Goal: Transaction & Acquisition: Purchase product/service

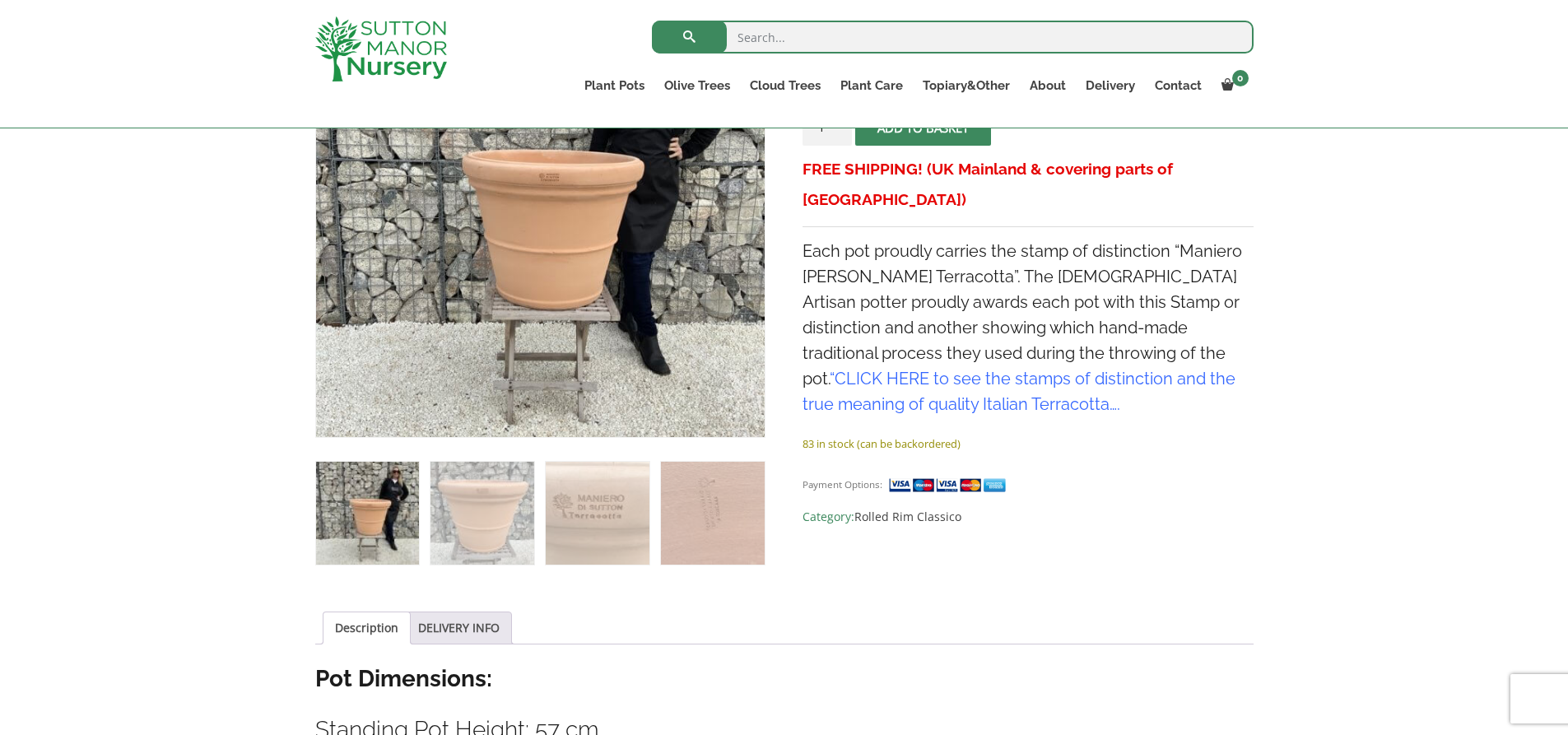
scroll to position [411, 0]
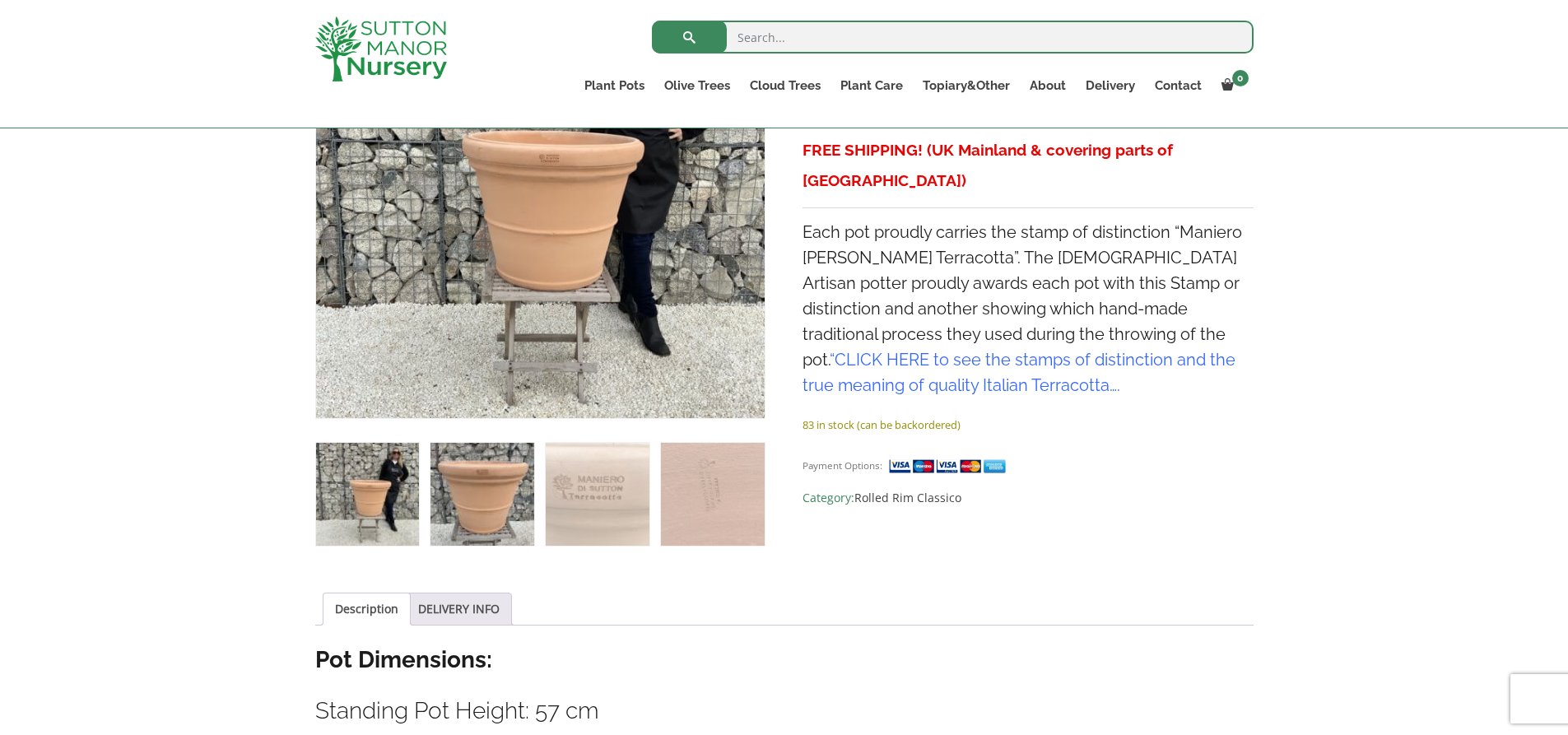
click at [512, 496] on img at bounding box center [482, 494] width 103 height 103
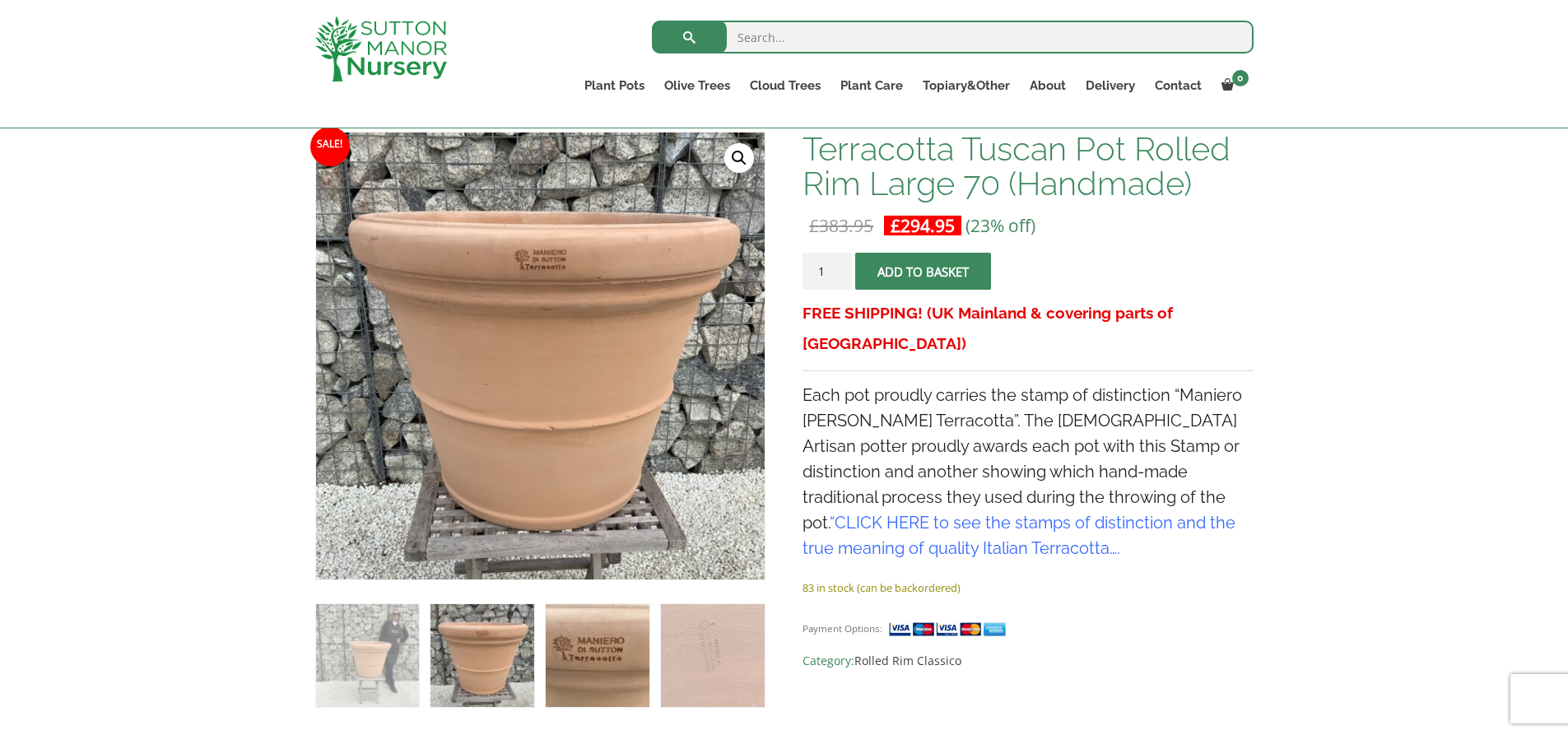
scroll to position [247, 0]
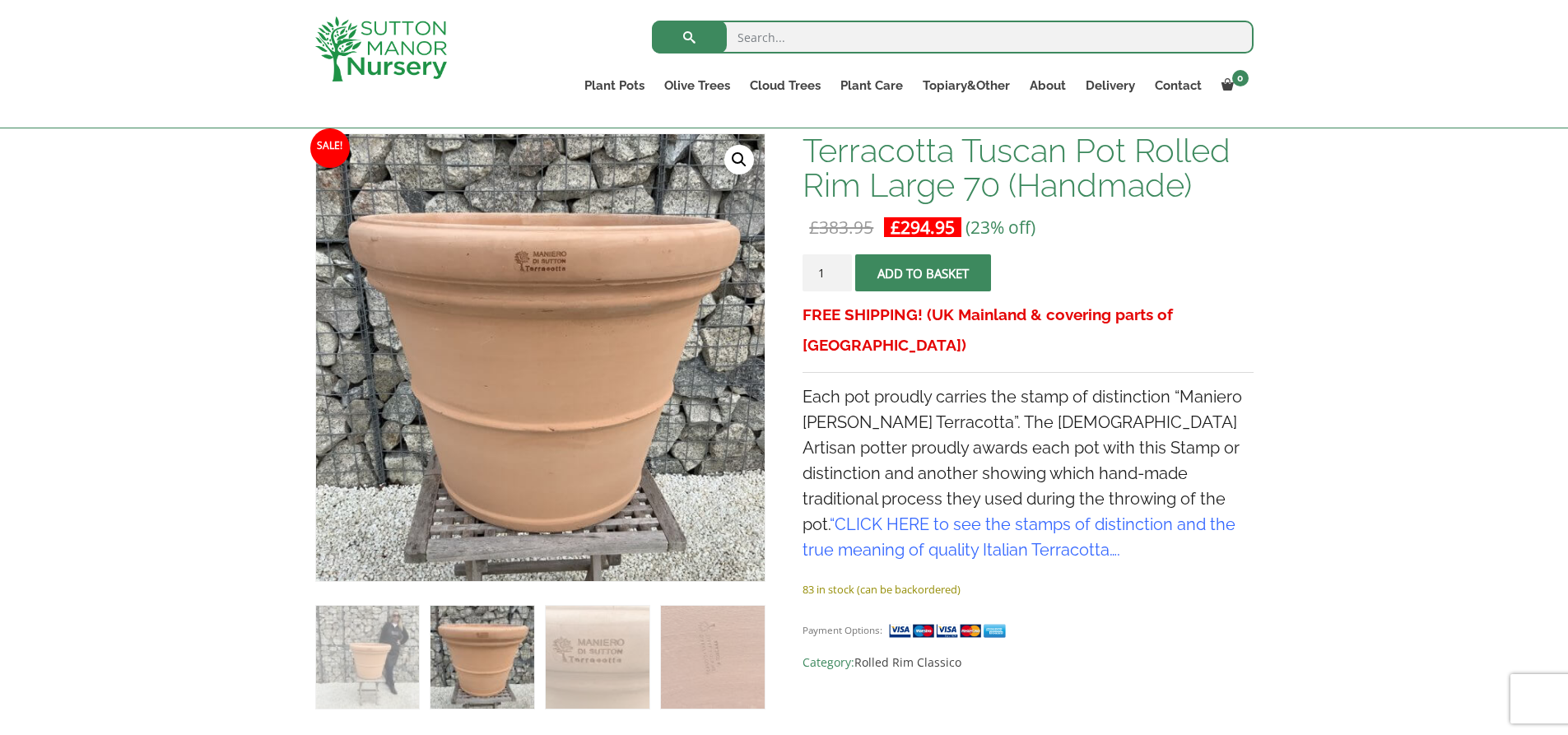
click at [824, 36] on input "search" at bounding box center [953, 37] width 602 height 33
type input "50 cm"
click at [652, 20] on button "submit" at bounding box center [689, 37] width 75 height 33
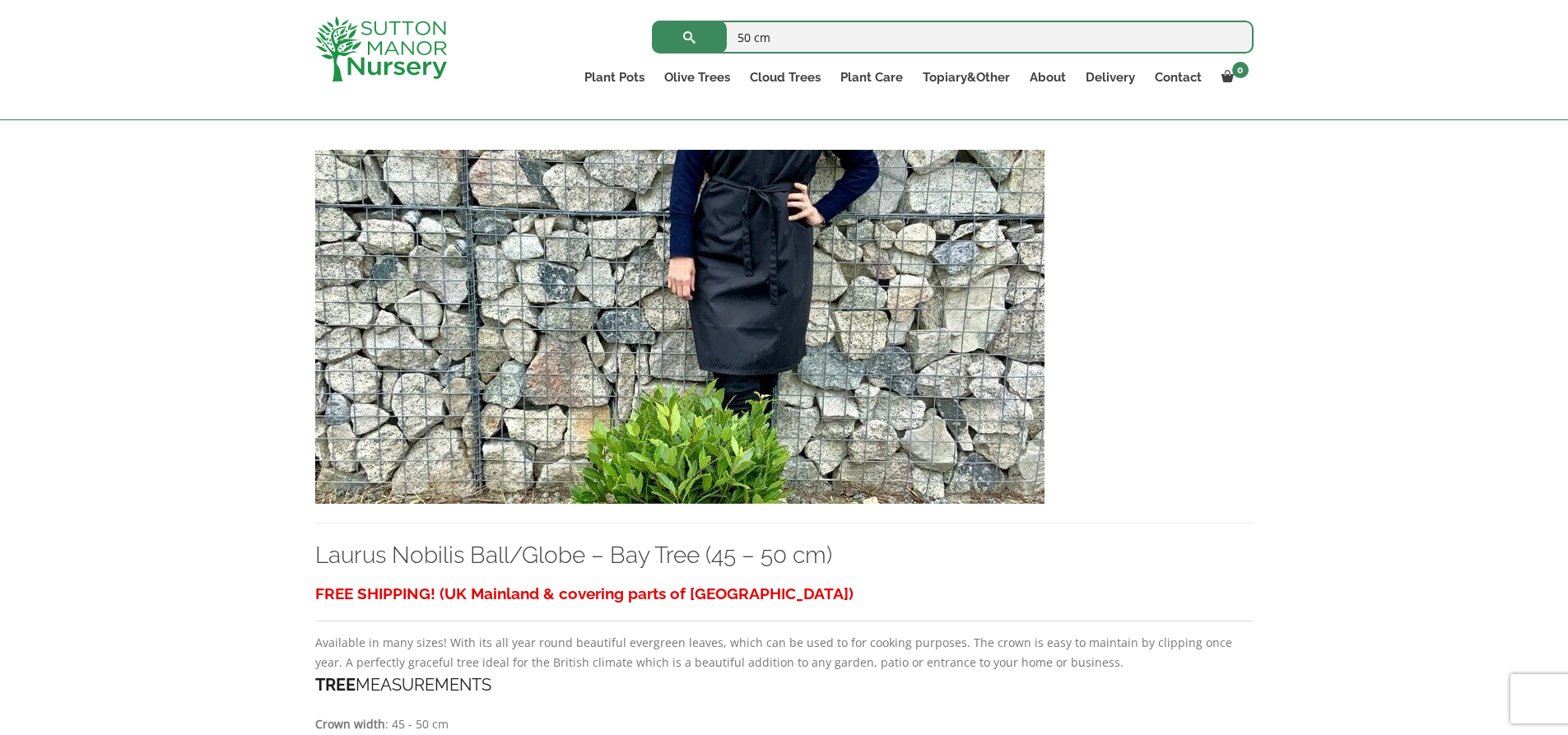
scroll to position [329, 0]
click at [894, 322] on img at bounding box center [680, 327] width 730 height 354
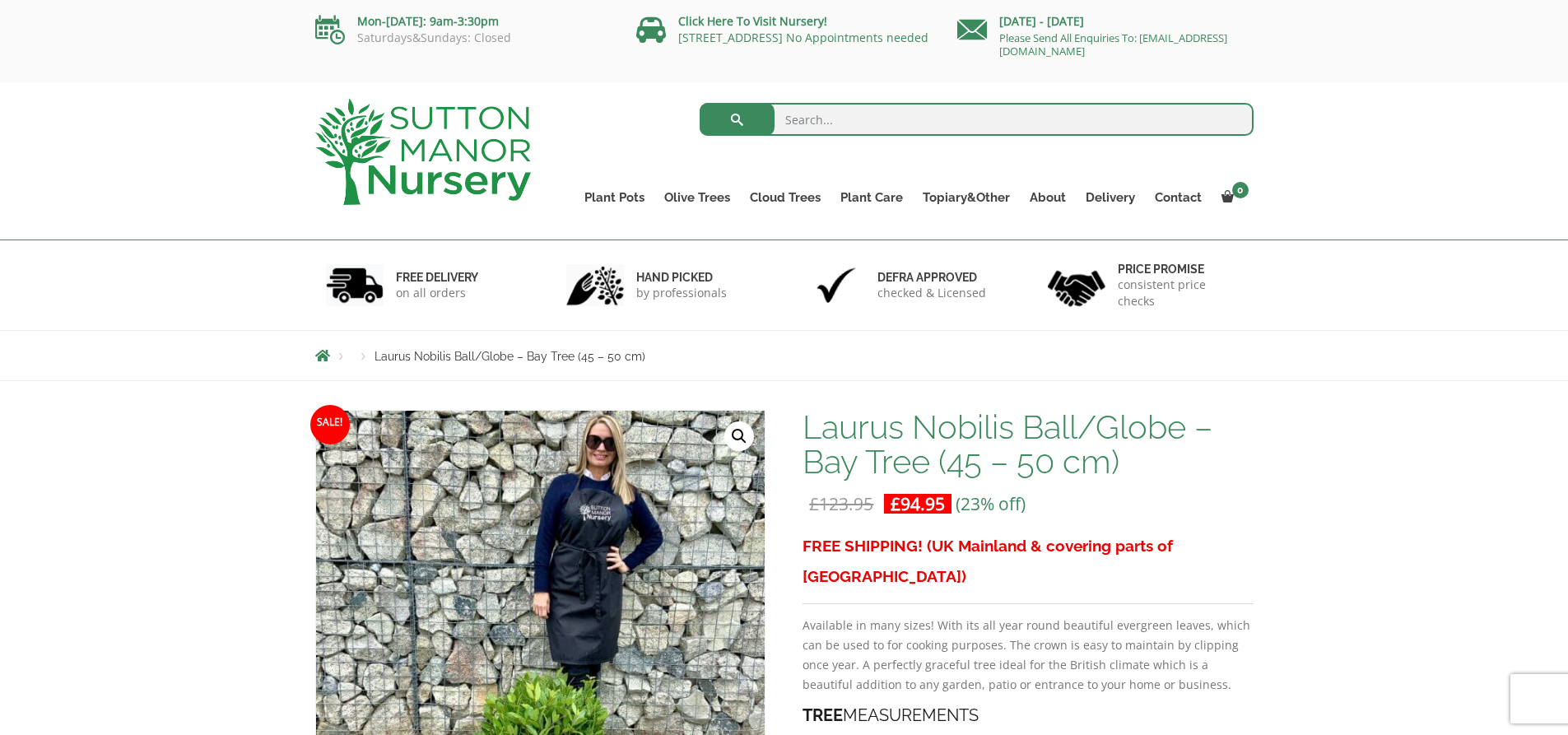
click at [847, 121] on input "search" at bounding box center [977, 120] width 554 height 33
type input "50 cm pot"
click at [700, 103] on button "submit" at bounding box center [737, 120] width 75 height 33
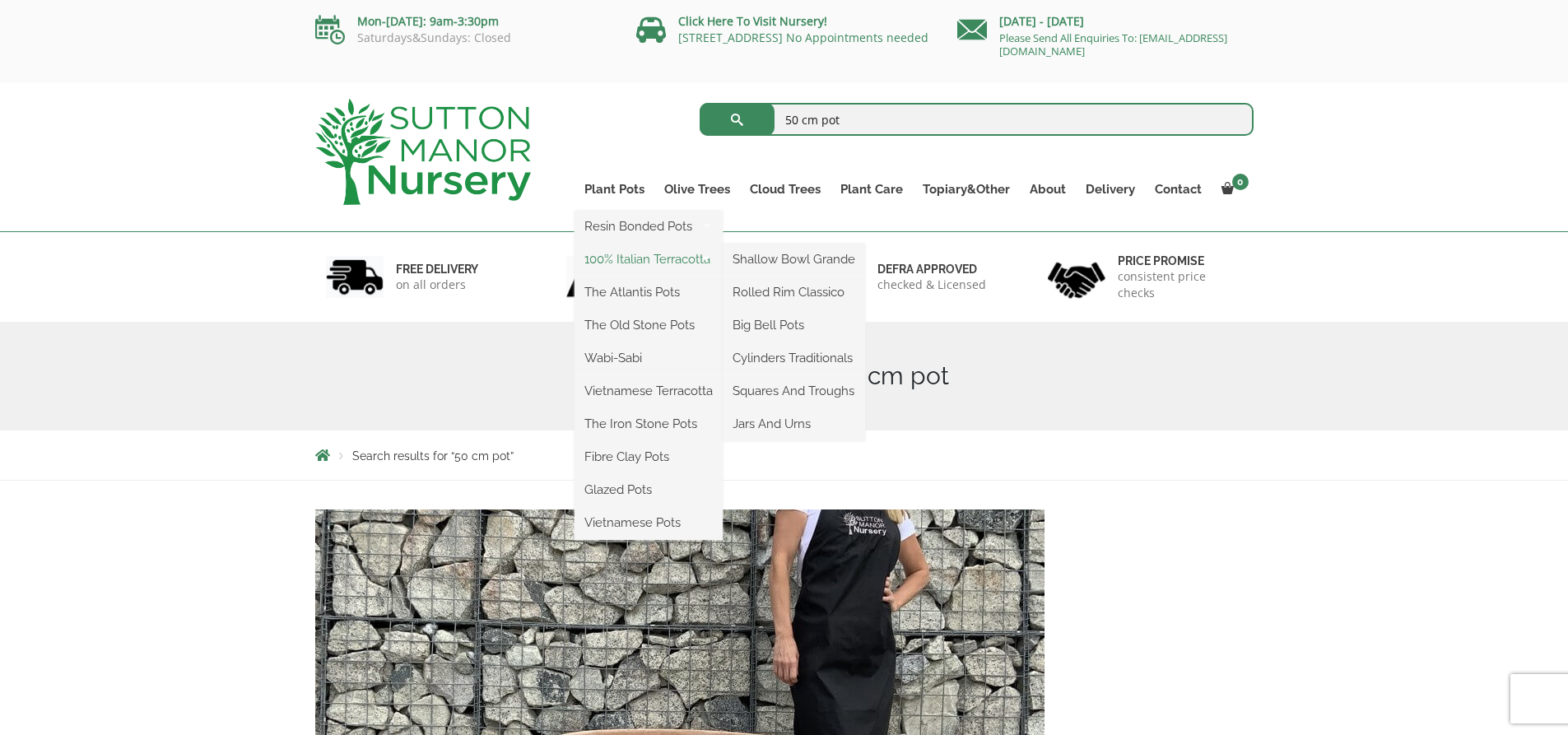
click at [628, 263] on link "100% Italian Terracotta" at bounding box center [649, 258] width 148 height 25
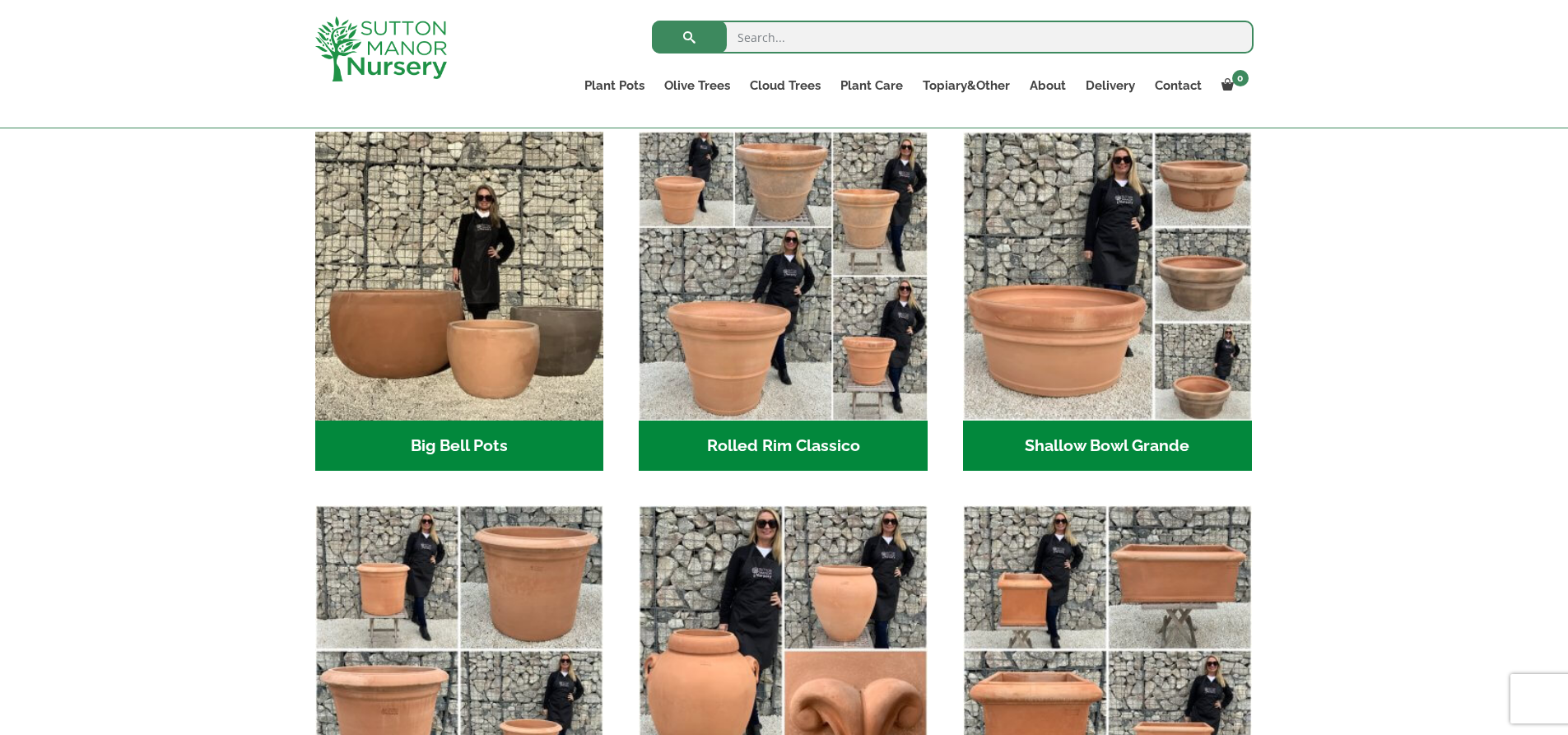
scroll to position [494, 0]
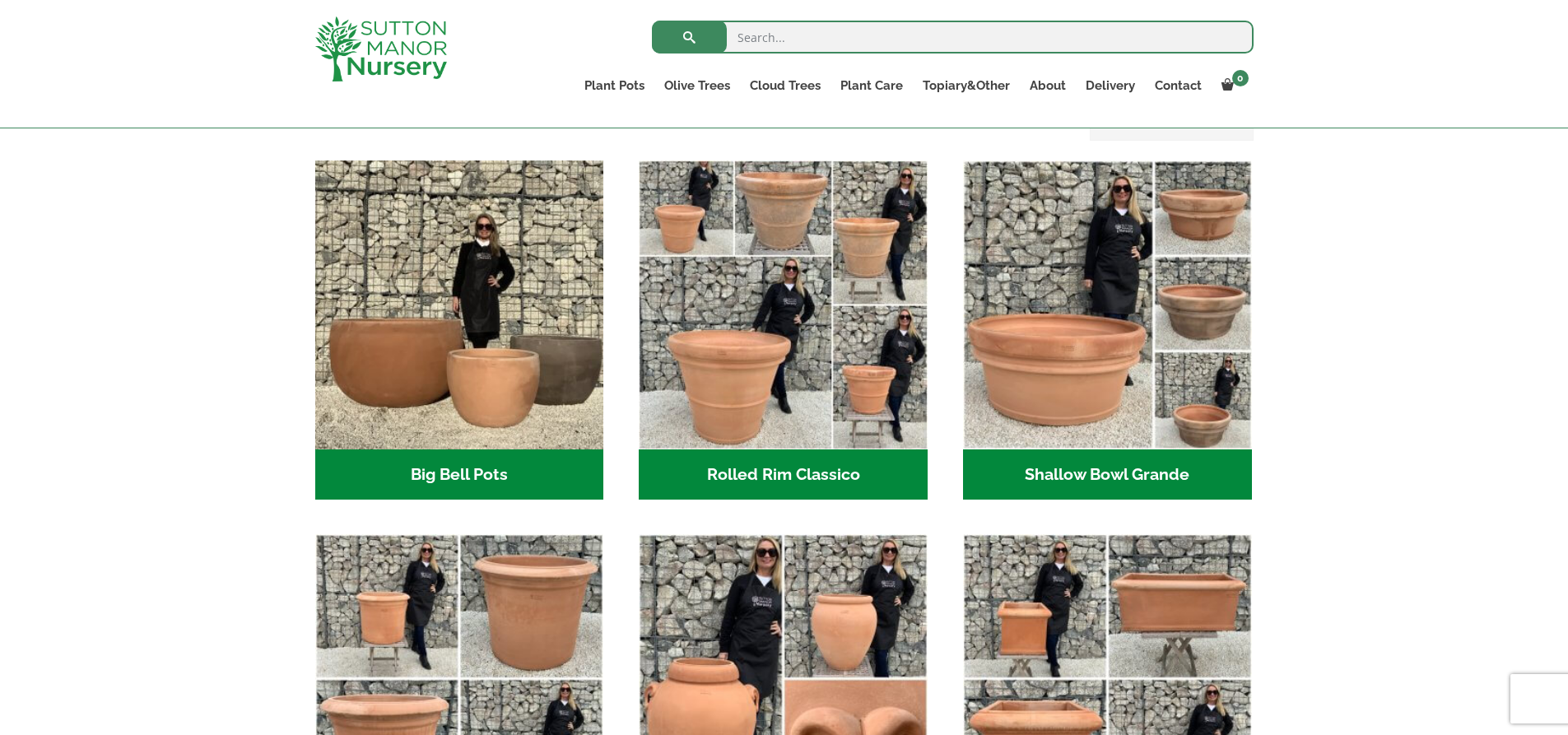
click at [528, 463] on h2 "Big Bell Pots (10)" at bounding box center [460, 475] width 289 height 51
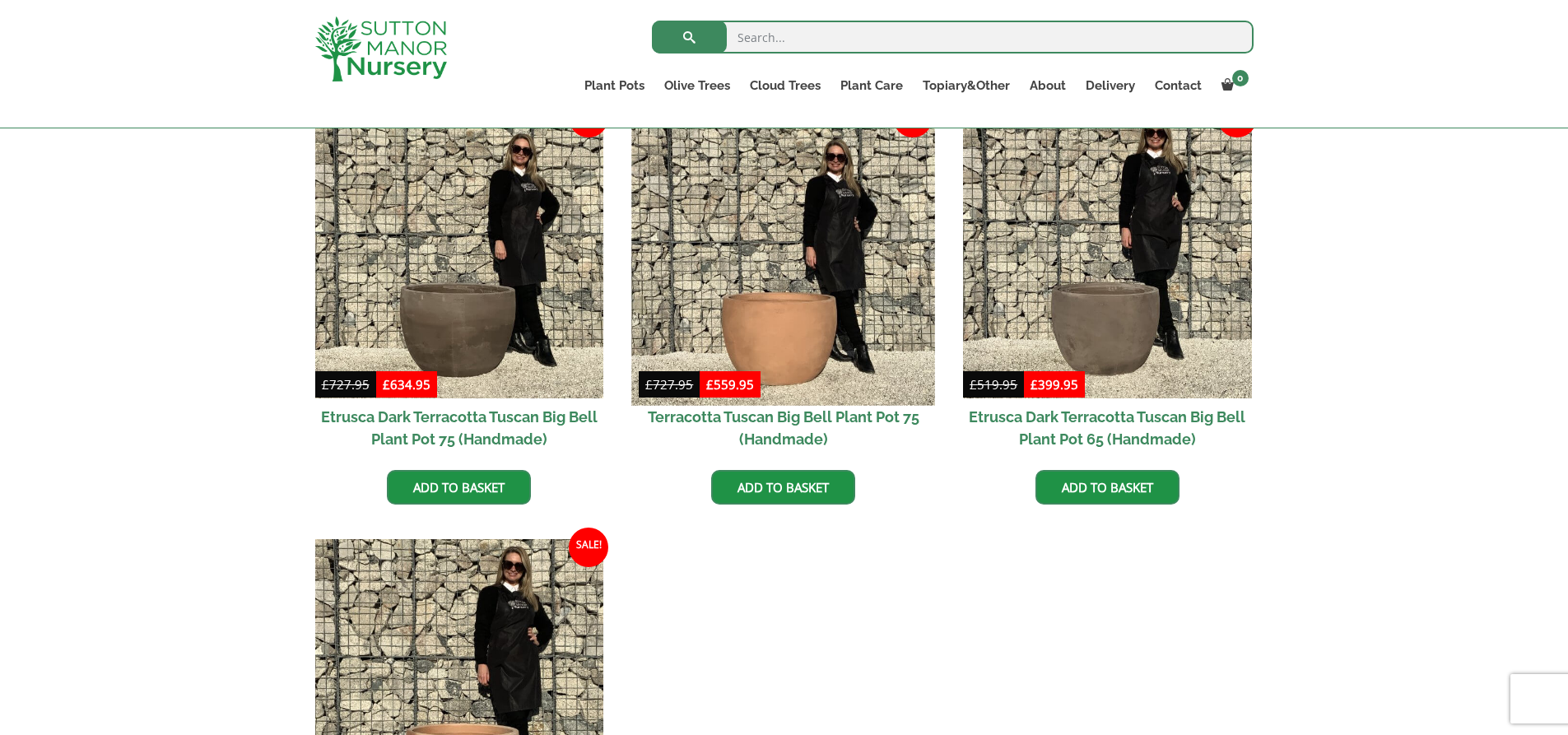
scroll to position [1235, 0]
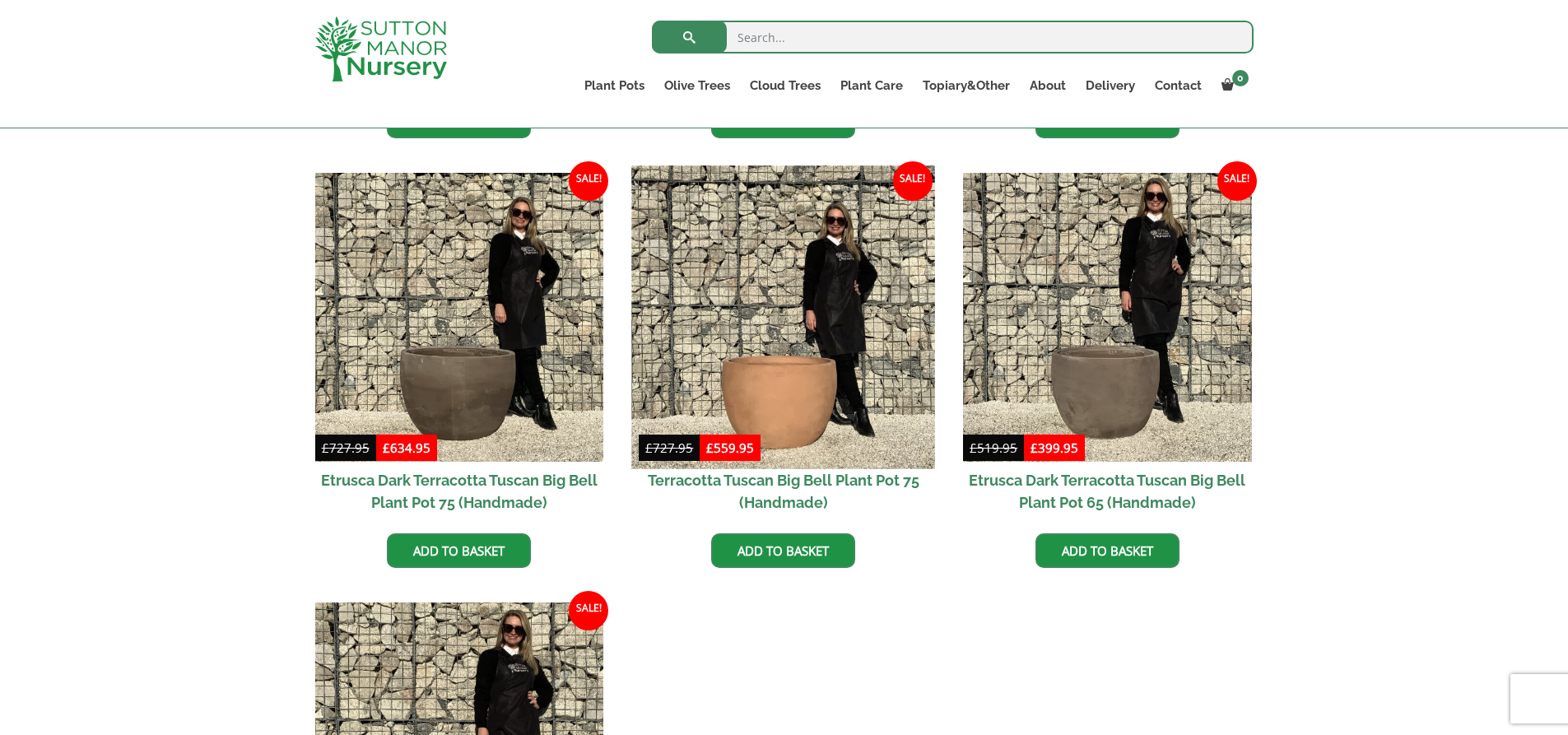
click at [755, 382] on img at bounding box center [783, 316] width 303 height 303
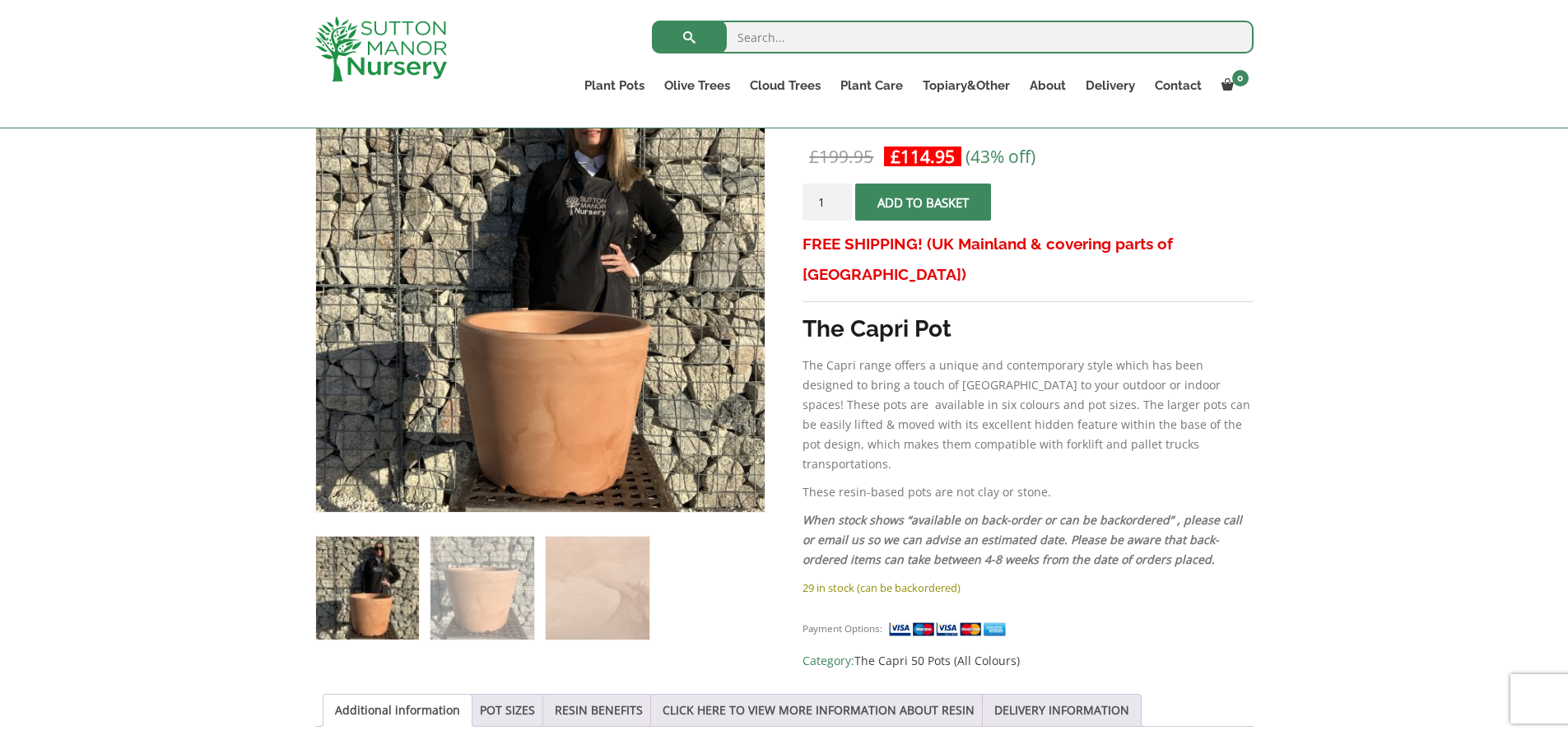
scroll to position [329, 0]
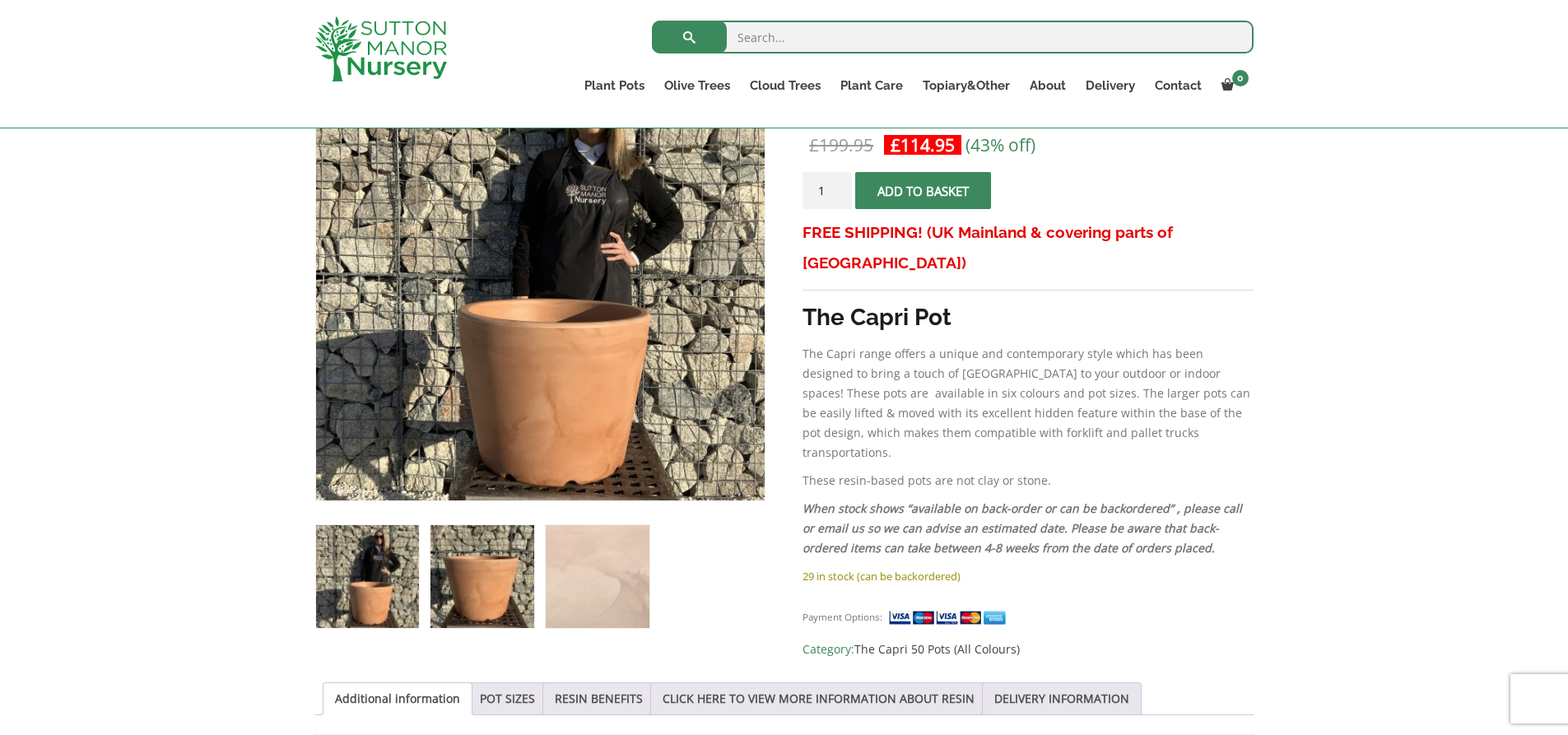
click at [515, 555] on img at bounding box center [482, 577] width 103 height 103
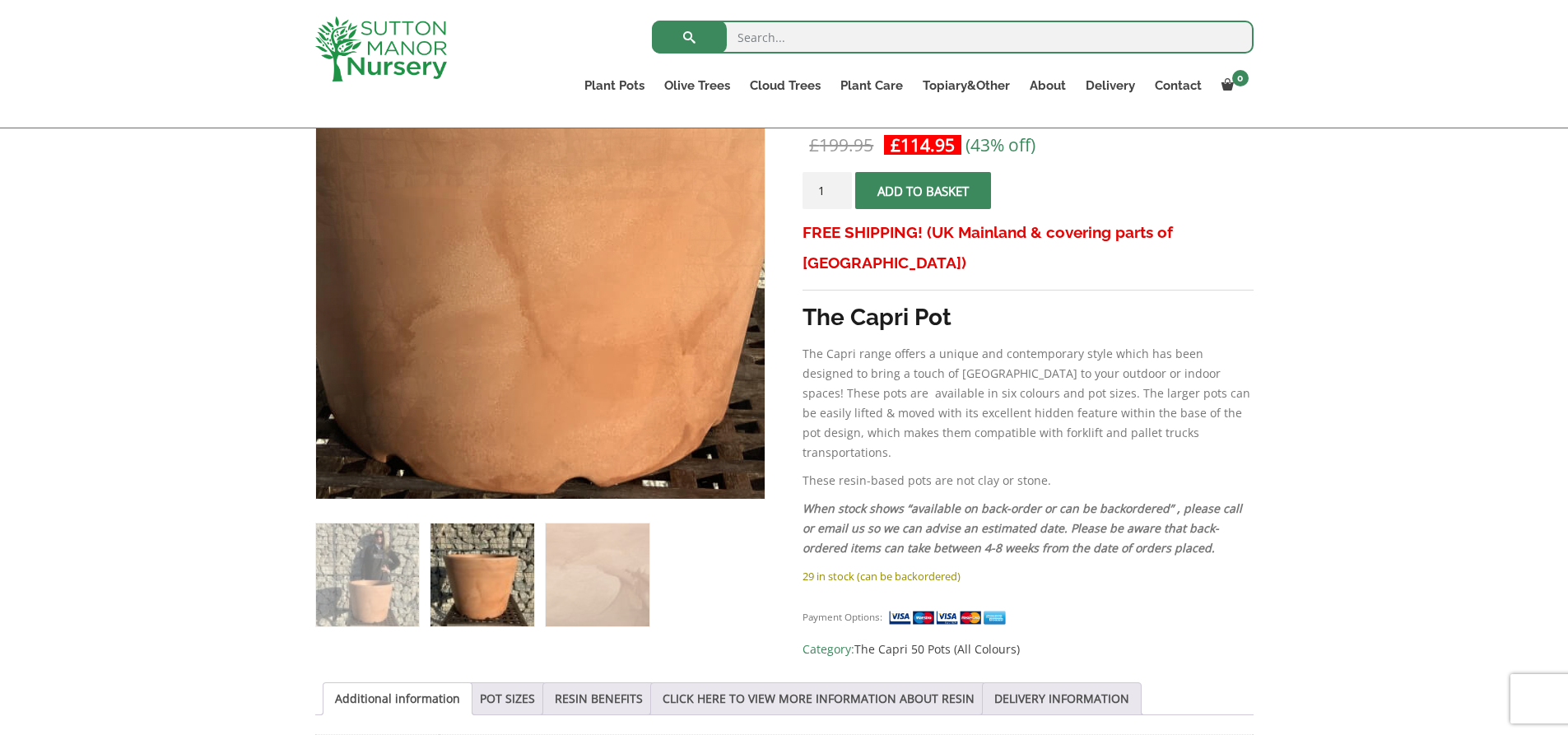
drag, startPoint x: 544, startPoint y: 444, endPoint x: 274, endPoint y: 447, distance: 270.0
click at [274, 447] on div "Sale! 🔍 The Capri Pot 50 Colour Terracotta £ 199.95 Original price was: £199.95…" at bounding box center [784, 664] width 1568 height 1284
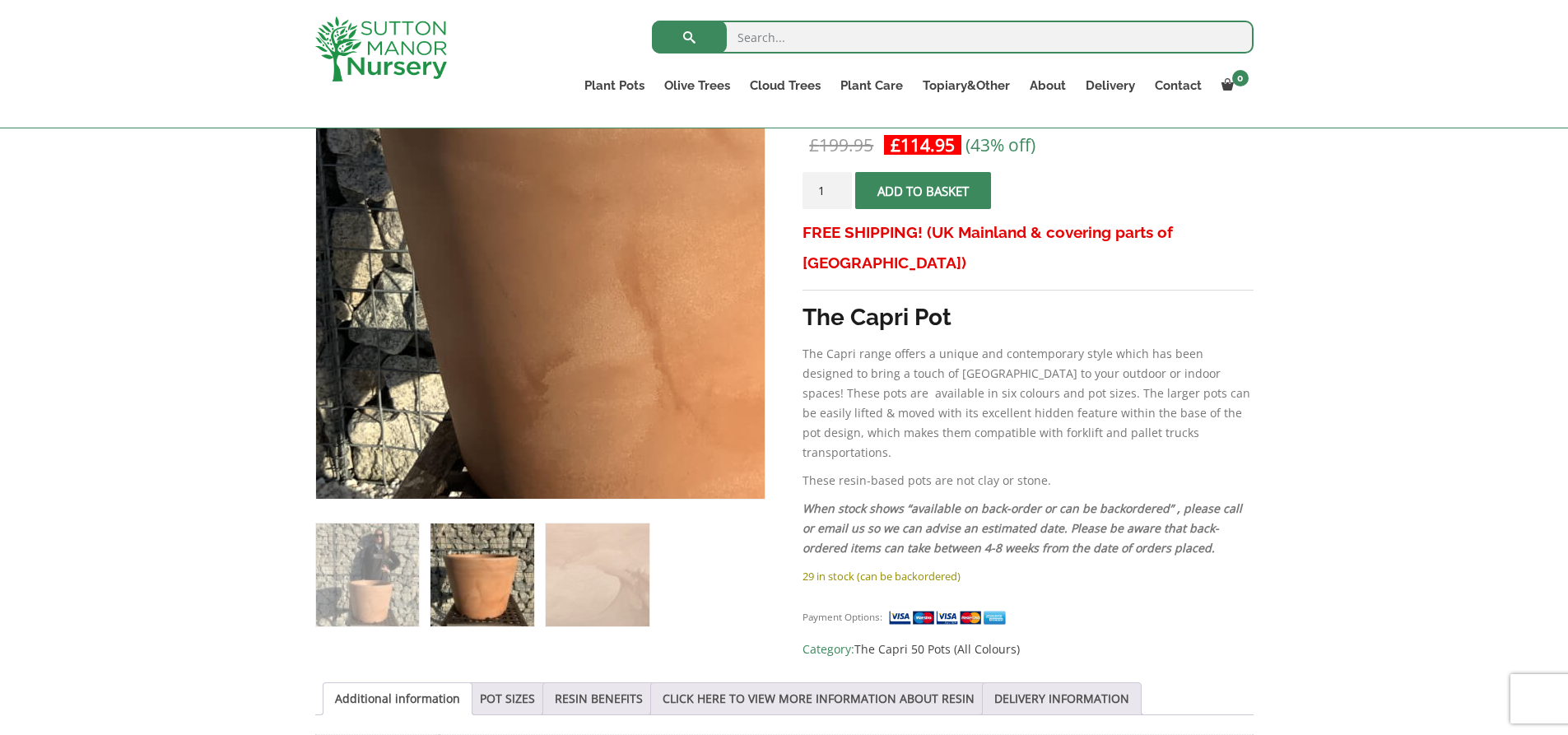
drag, startPoint x: 384, startPoint y: 381, endPoint x: 394, endPoint y: 381, distance: 10.0
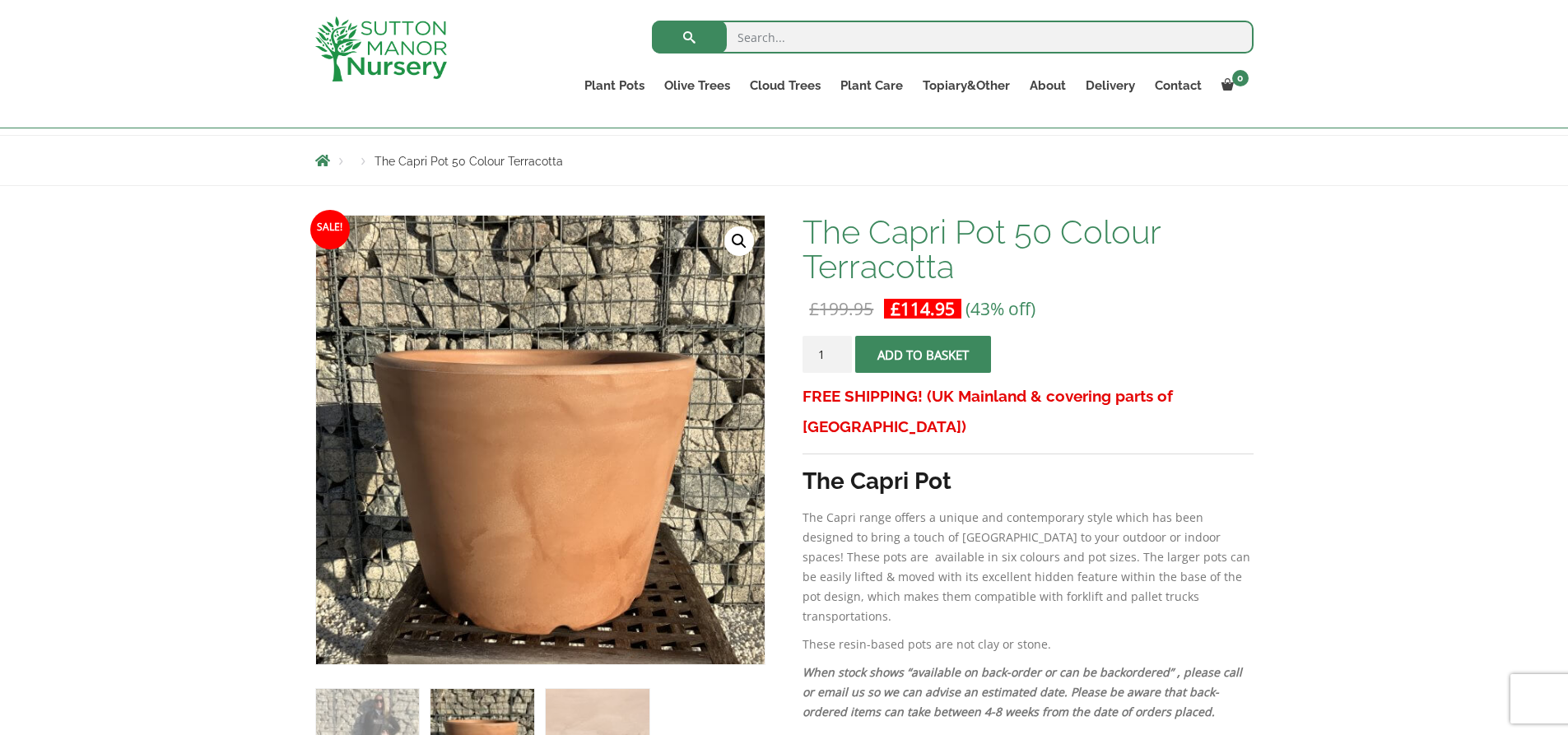
scroll to position [165, 0]
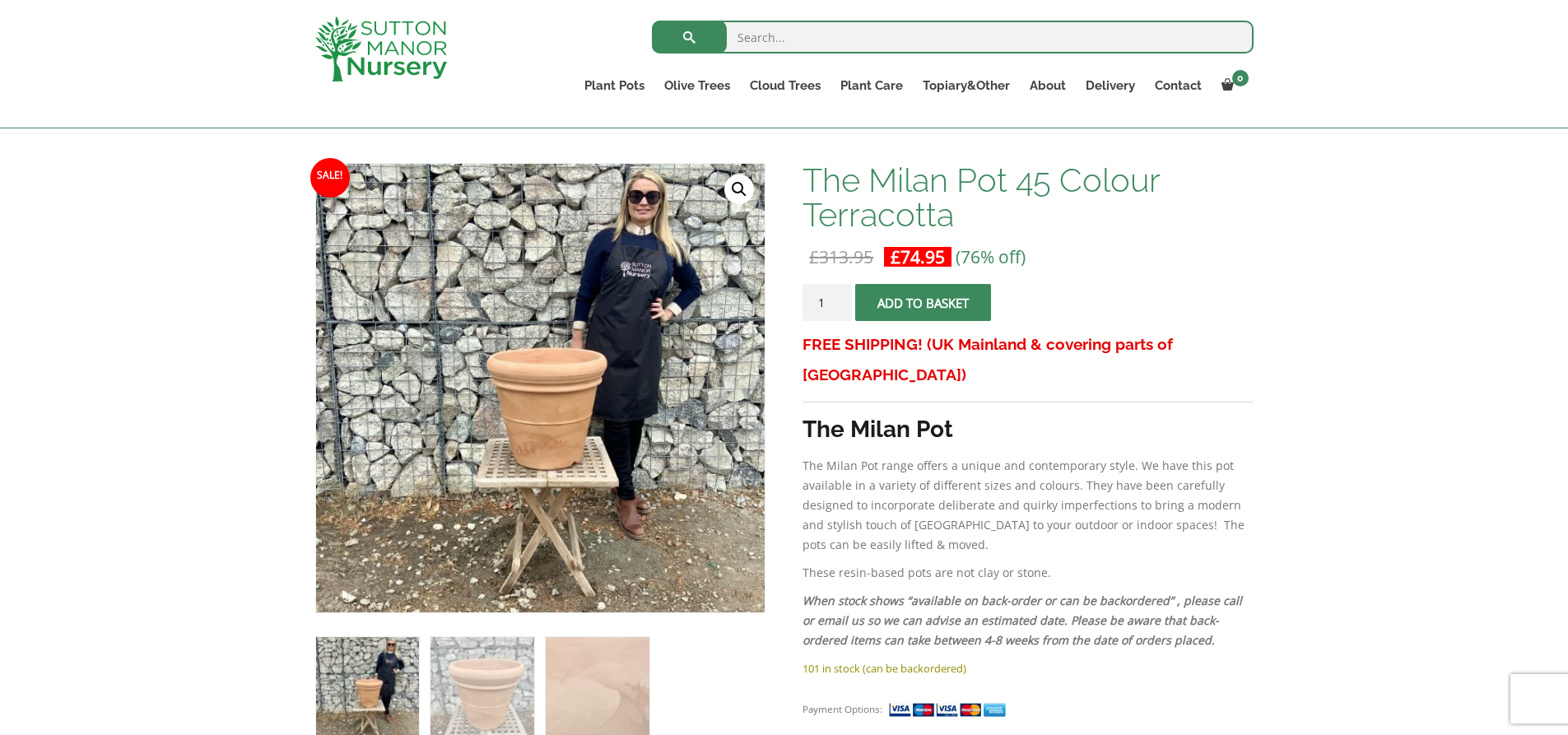
scroll to position [247, 0]
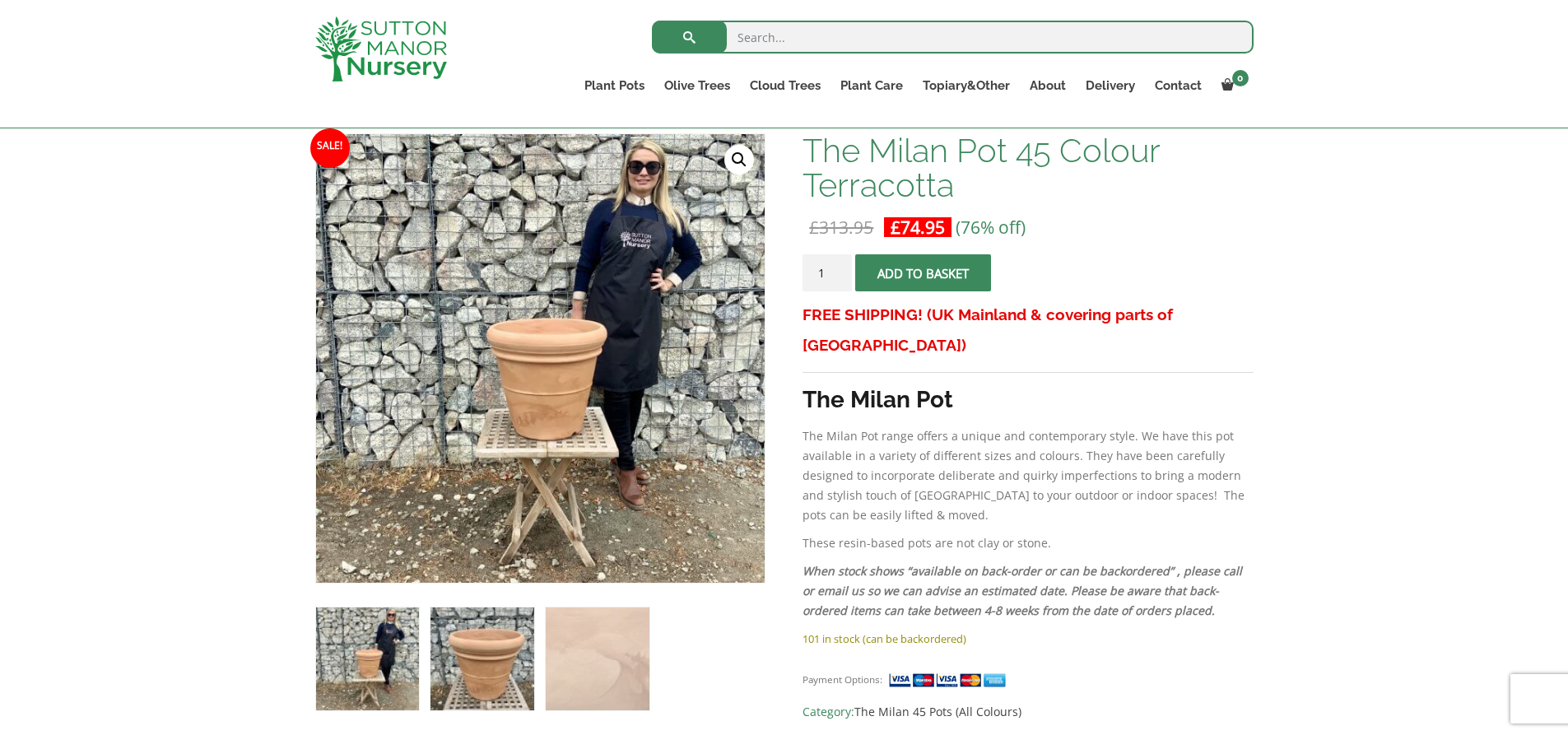
click at [470, 684] on img at bounding box center [482, 659] width 103 height 103
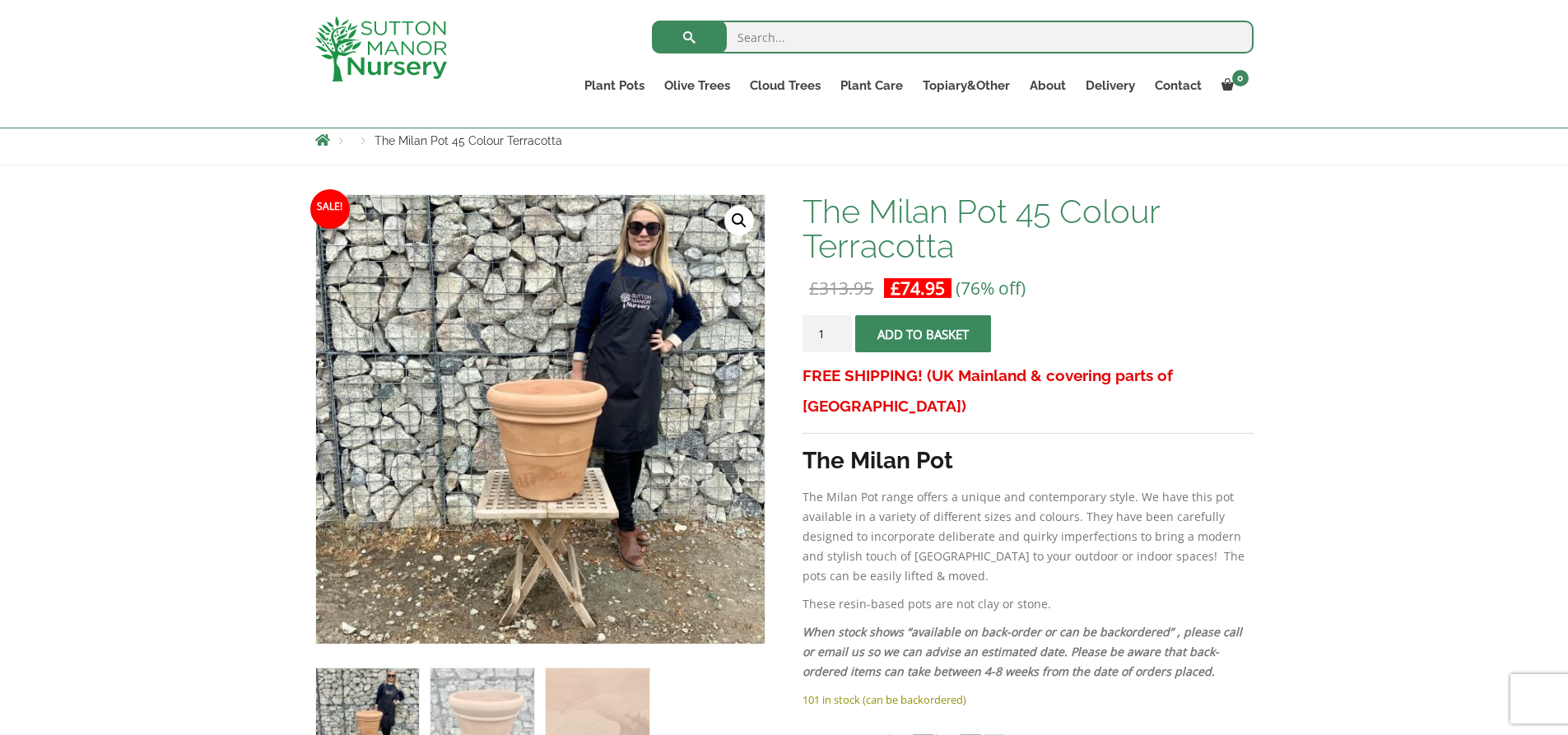
scroll to position [247, 0]
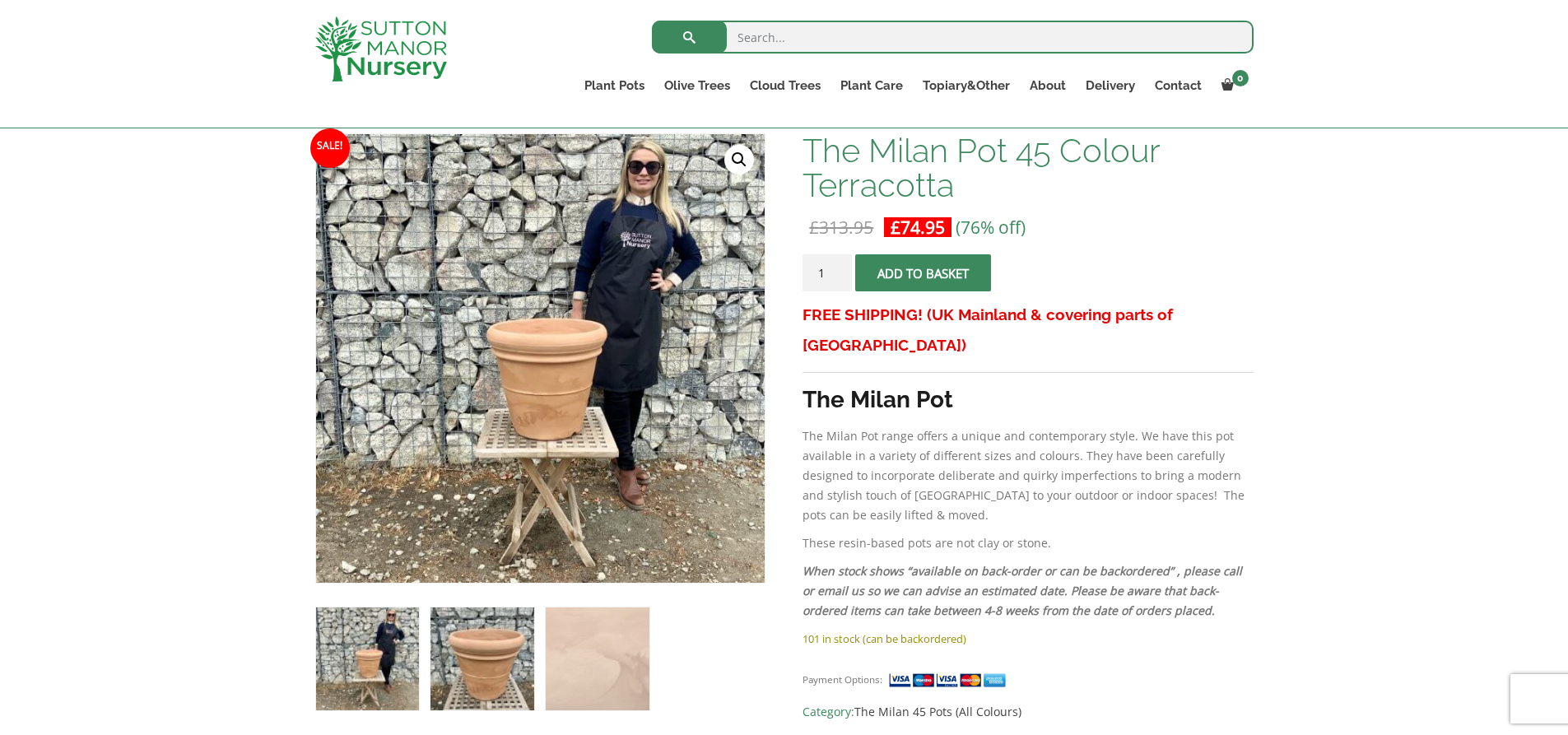
click at [491, 658] on img at bounding box center [482, 659] width 103 height 103
